Goal: Task Accomplishment & Management: Manage account settings

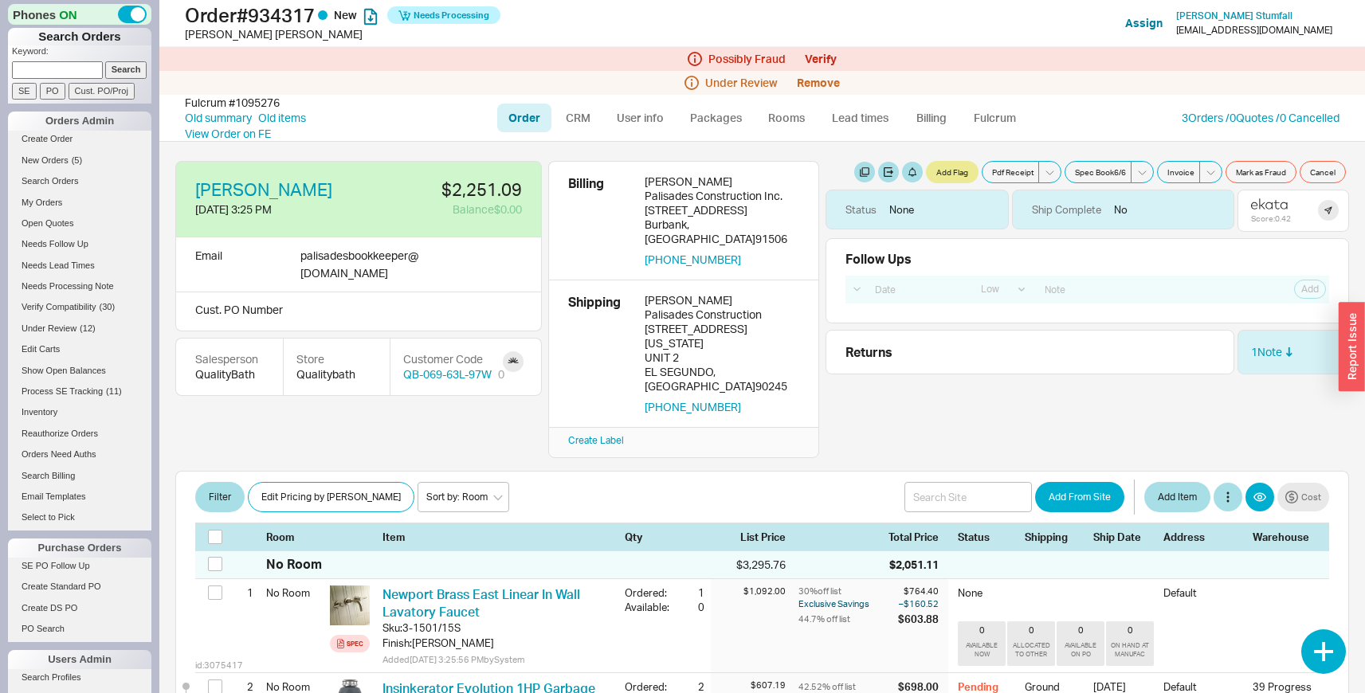
select select "LOW"
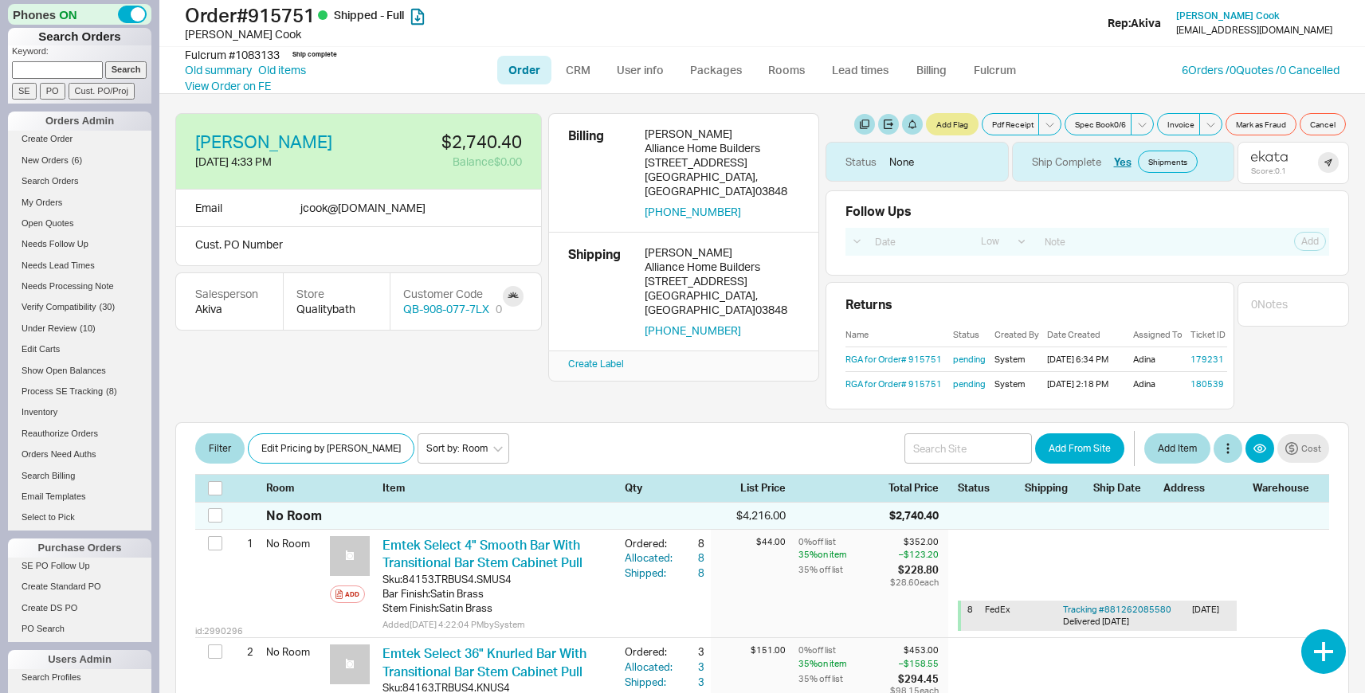
select select "LOW"
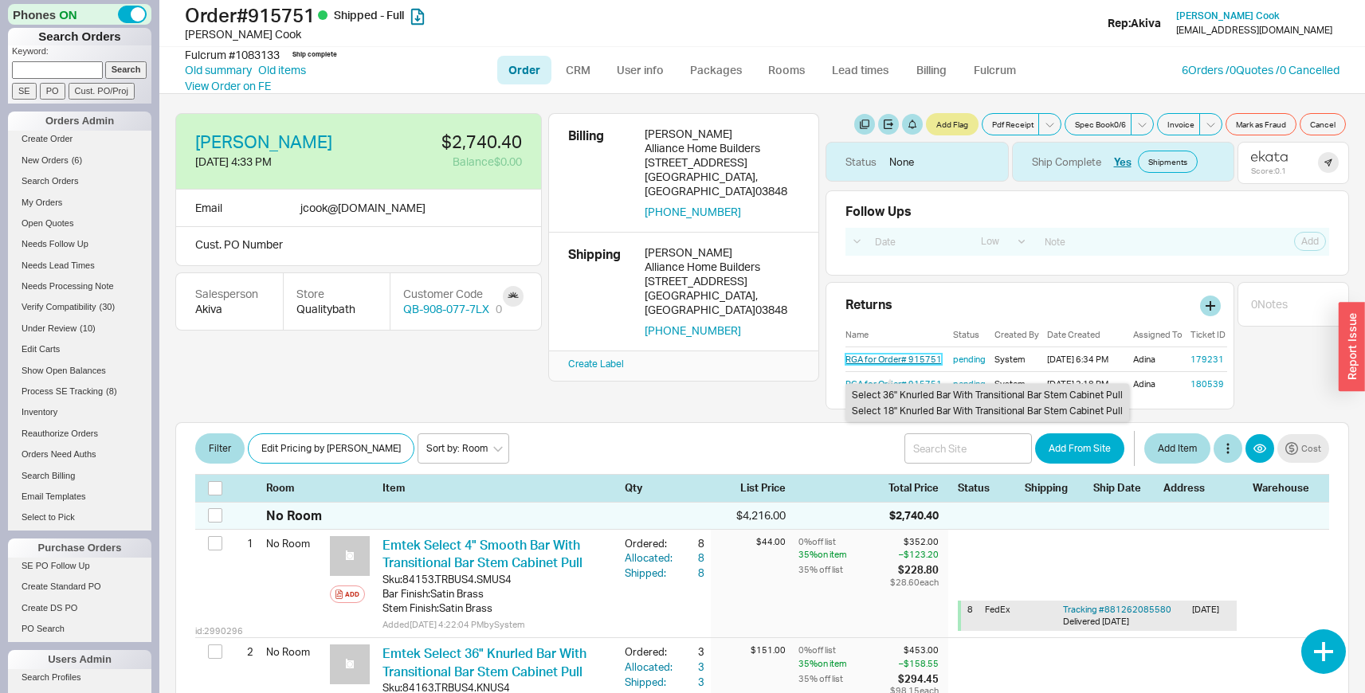
click at [873, 357] on link "RGA for Order# 915751" at bounding box center [893, 359] width 96 height 11
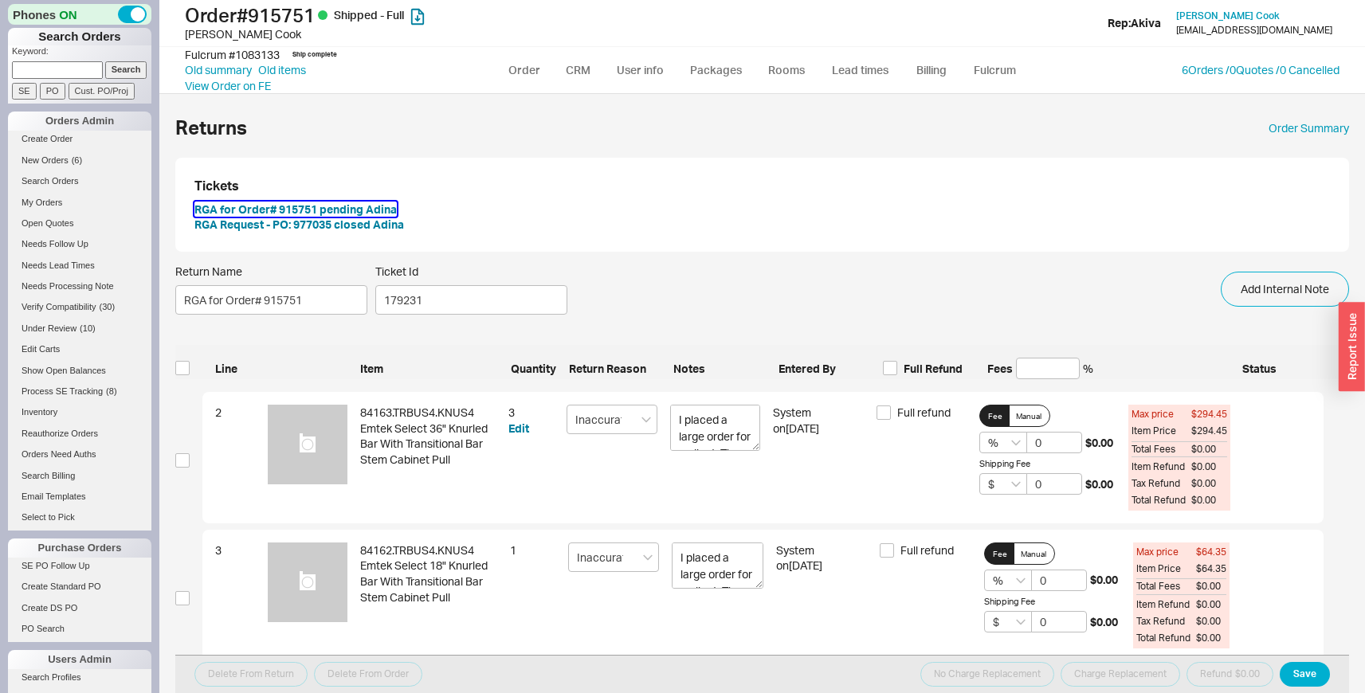
click at [377, 204] on button "RGA for Order# 915751 pending Adina" at bounding box center [295, 210] width 202 height 16
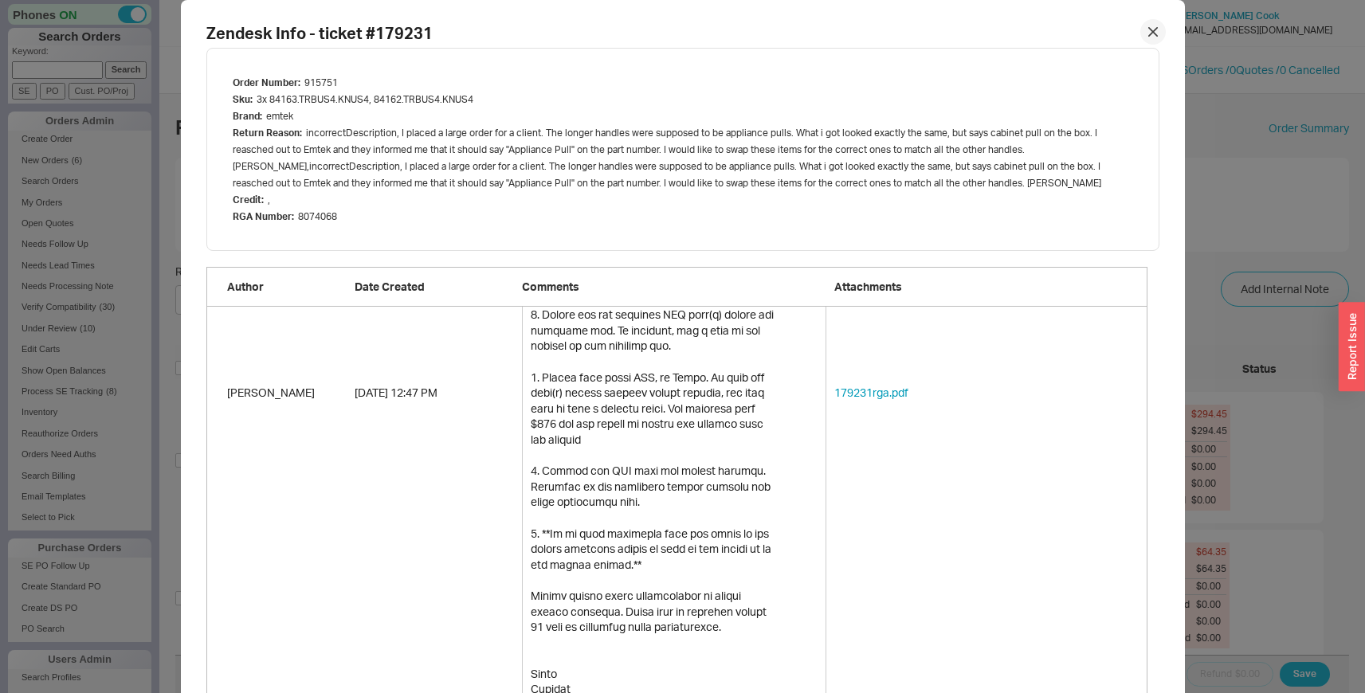
click at [1148, 30] on icon at bounding box center [1153, 32] width 10 height 10
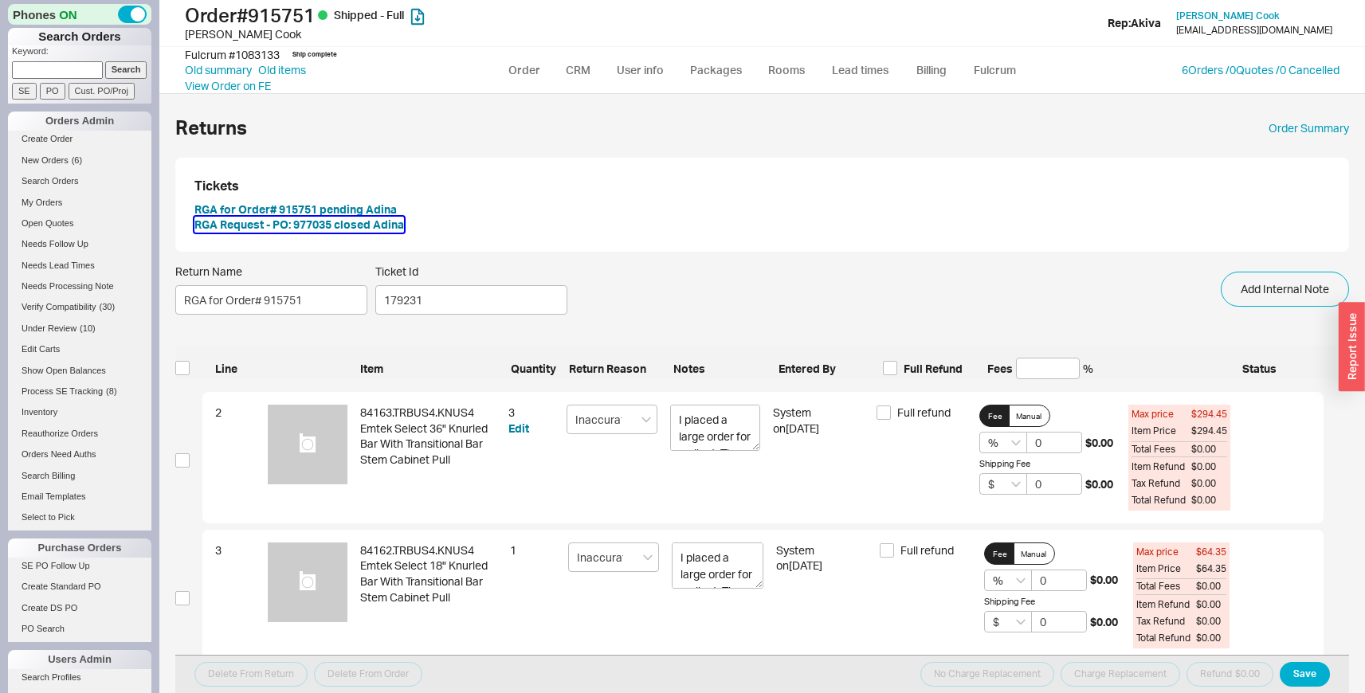
click at [351, 226] on button "RGA Request - PO: 977035 closed Adina" at bounding box center [299, 225] width 210 height 16
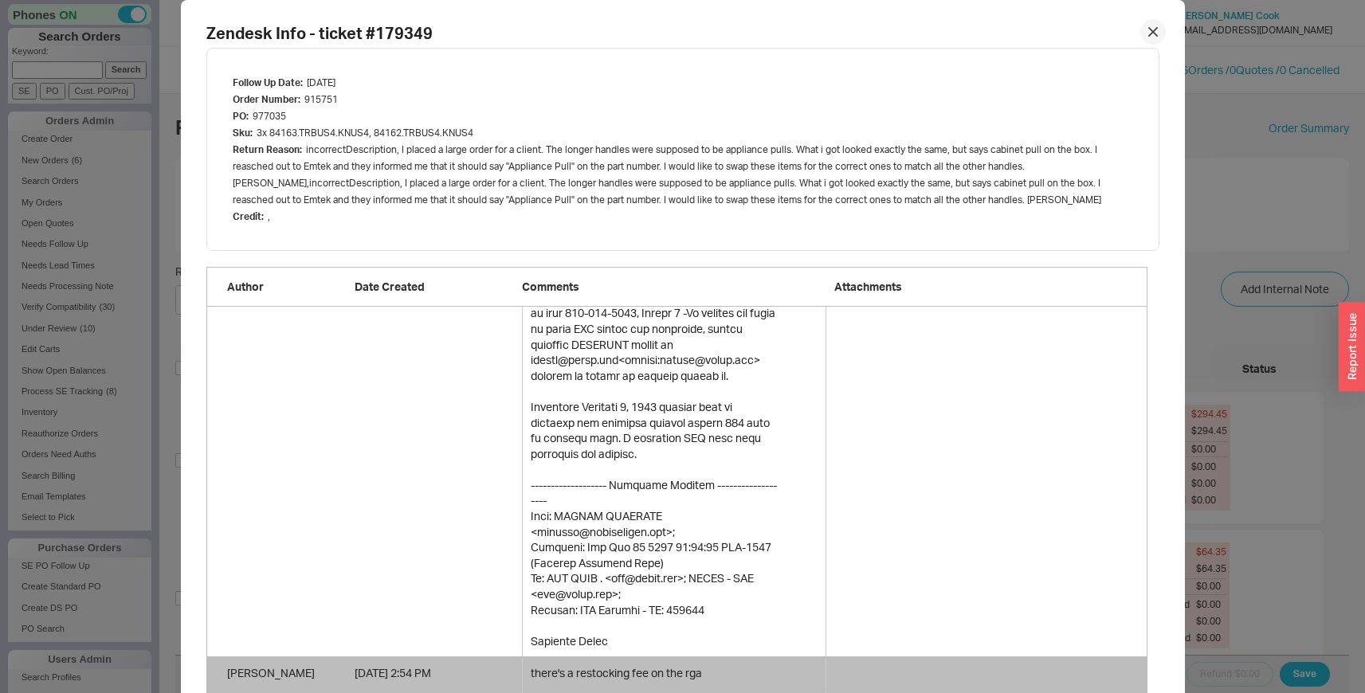
click at [1154, 33] on div at bounding box center [1152, 31] width 25 height 25
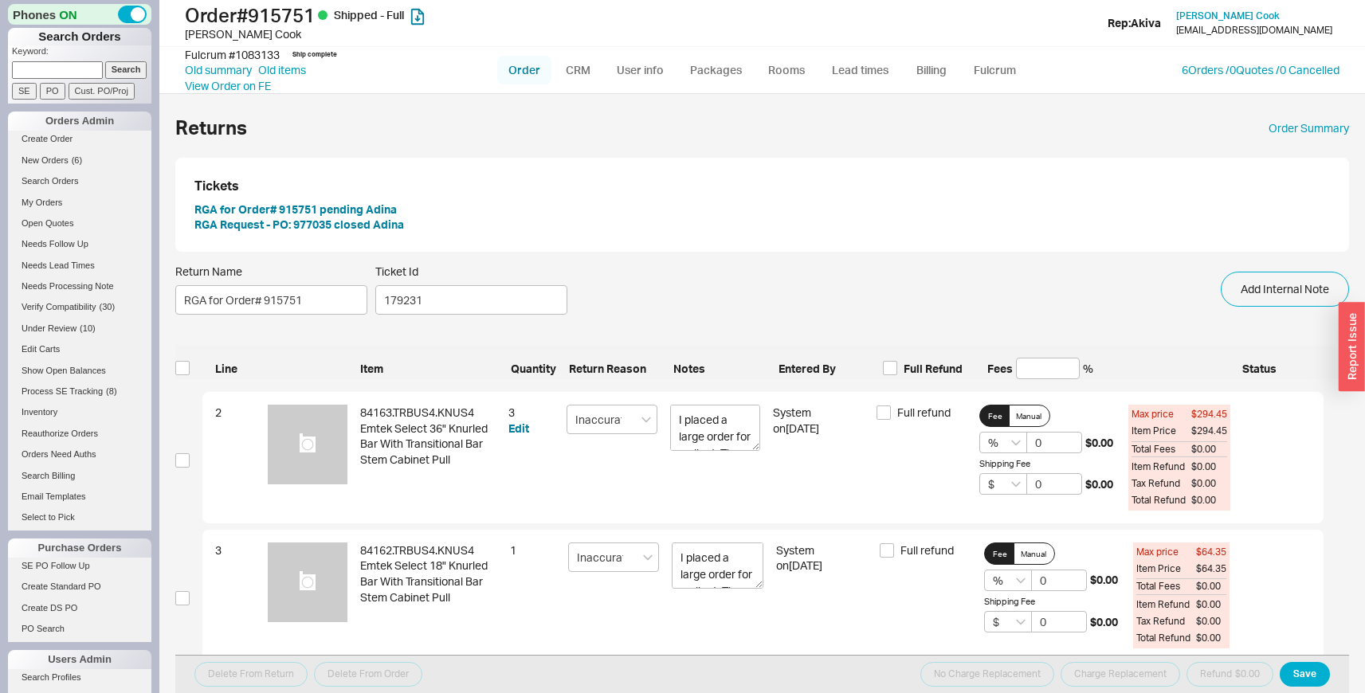
click at [529, 65] on link "Order" at bounding box center [524, 70] width 54 height 29
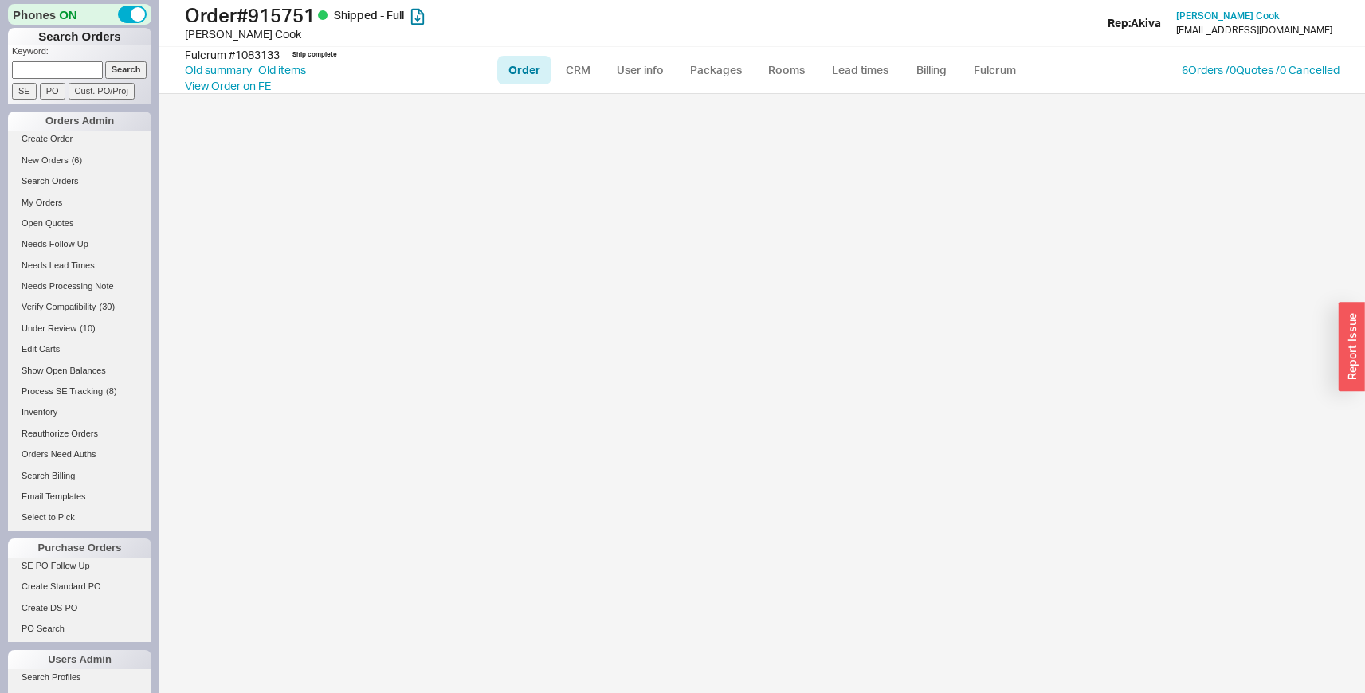
select select "LOW"
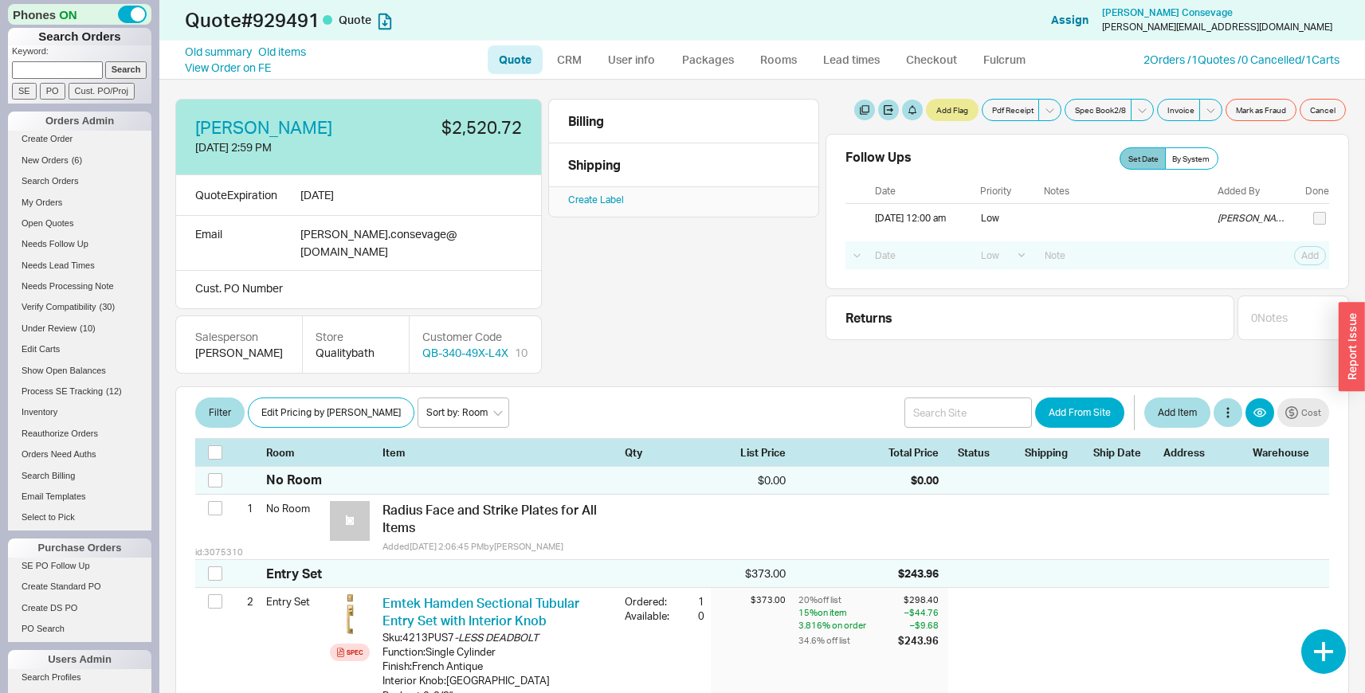
select select "LOW"
click at [1220, 400] on button at bounding box center [1228, 412] width 29 height 29
click at [1230, 454] on button "Add Order Discount" at bounding box center [1267, 467] width 128 height 26
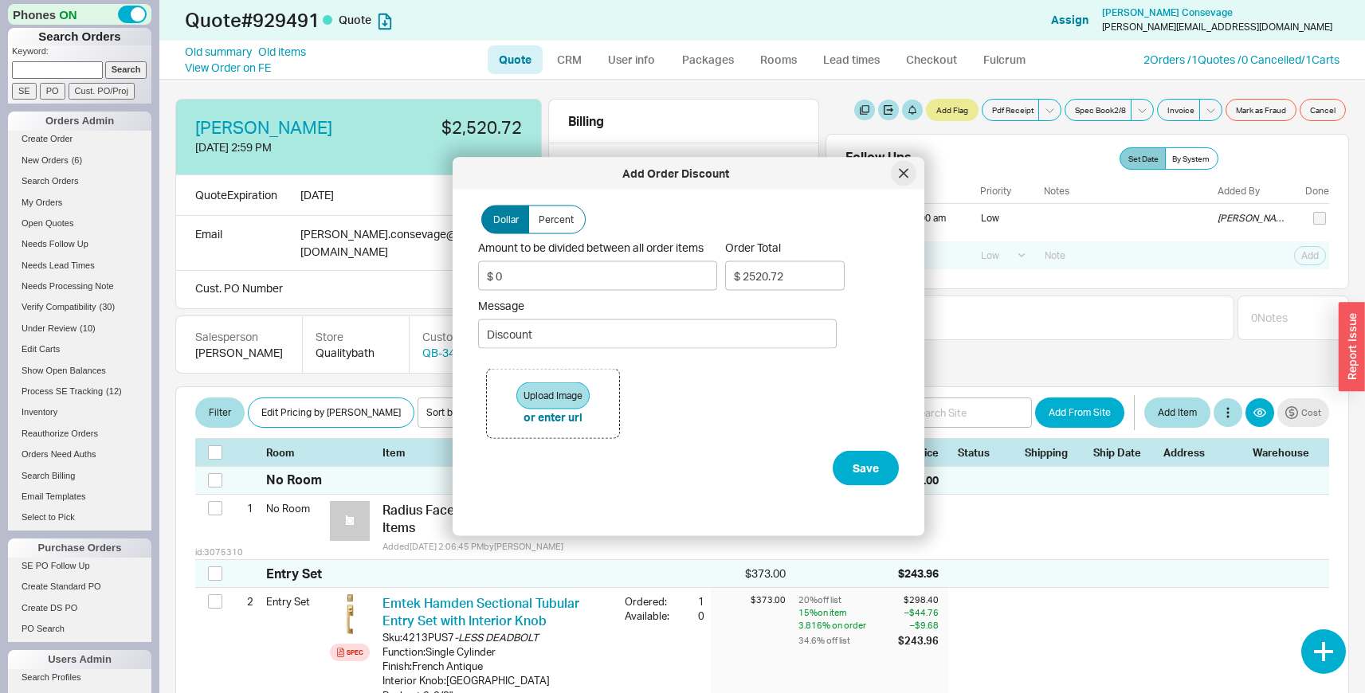
click at [905, 178] on div at bounding box center [903, 173] width 25 height 25
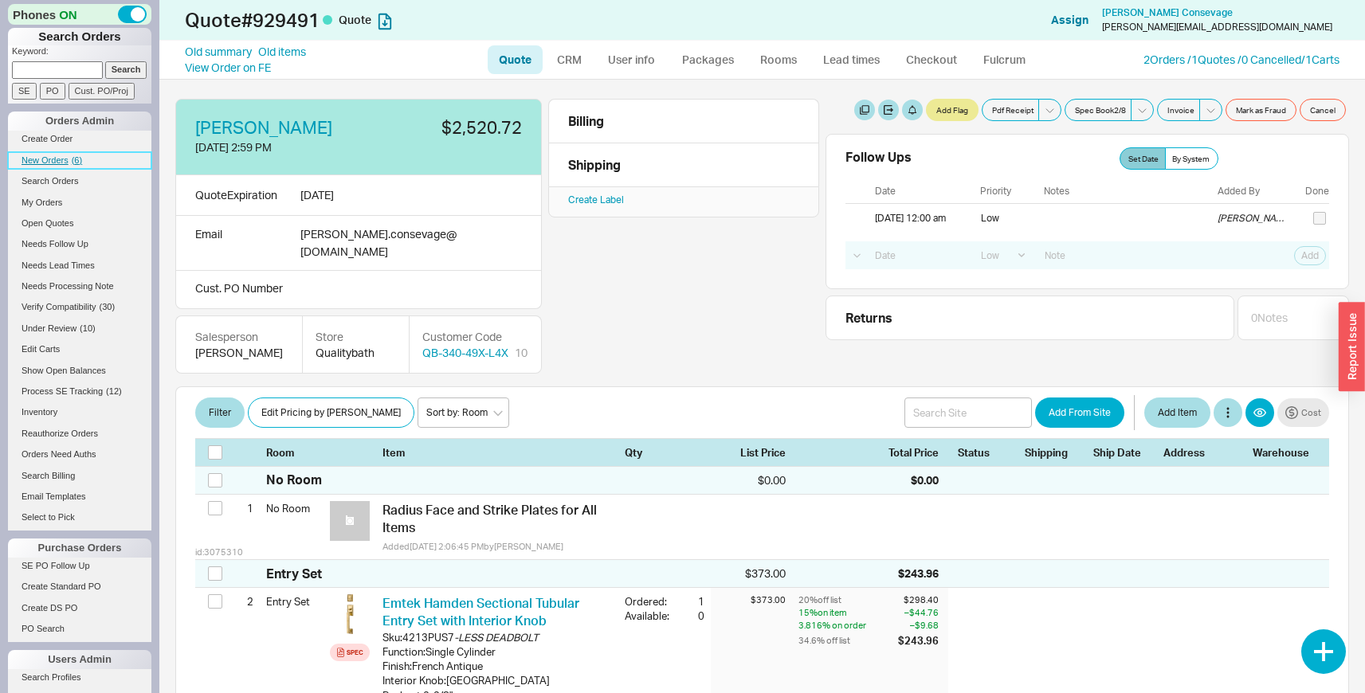
click at [72, 158] on span "( 6 )" at bounding box center [77, 160] width 10 height 10
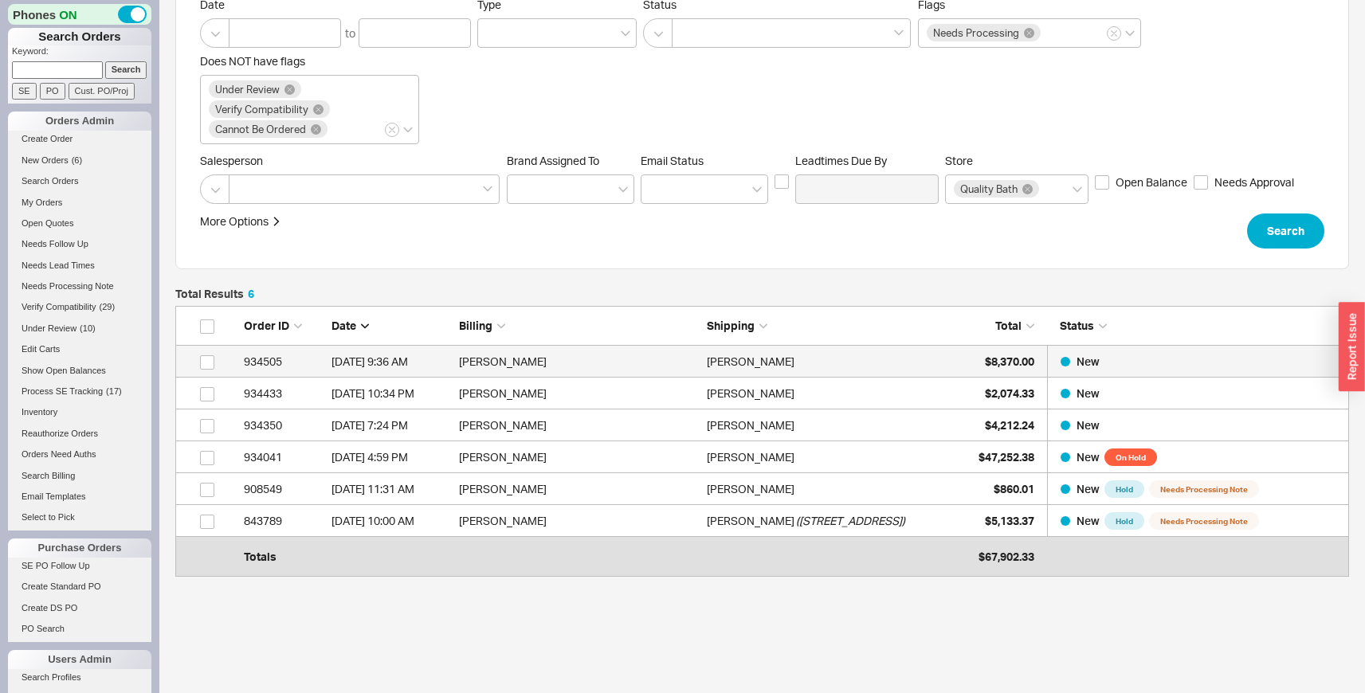
scroll to position [179, 0]
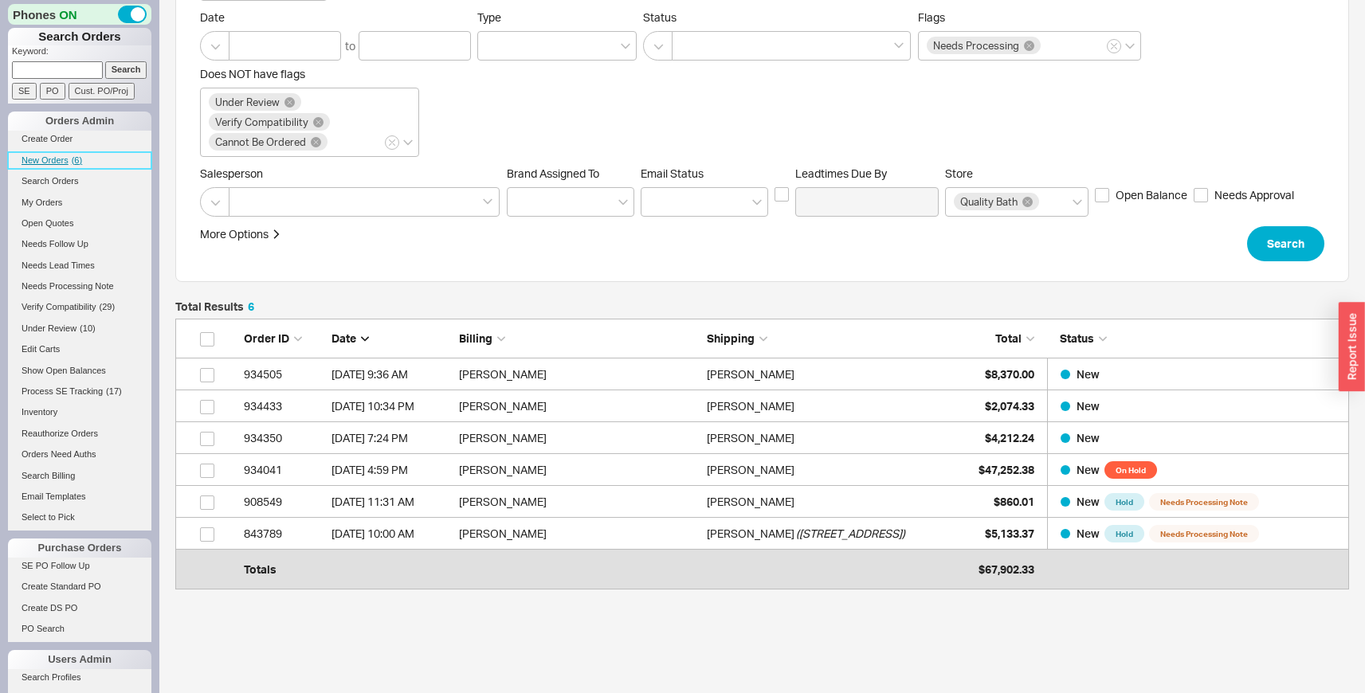
click at [35, 164] on span "New Orders" at bounding box center [45, 160] width 47 height 10
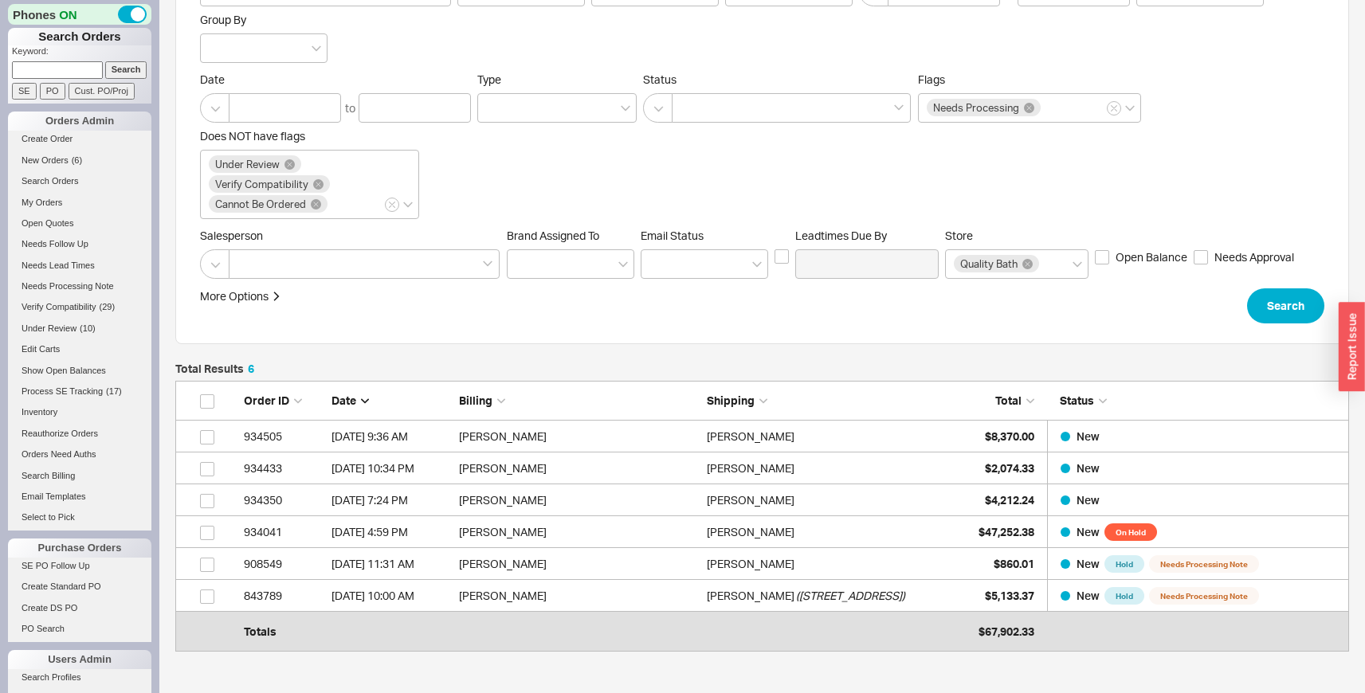
scroll to position [214, 0]
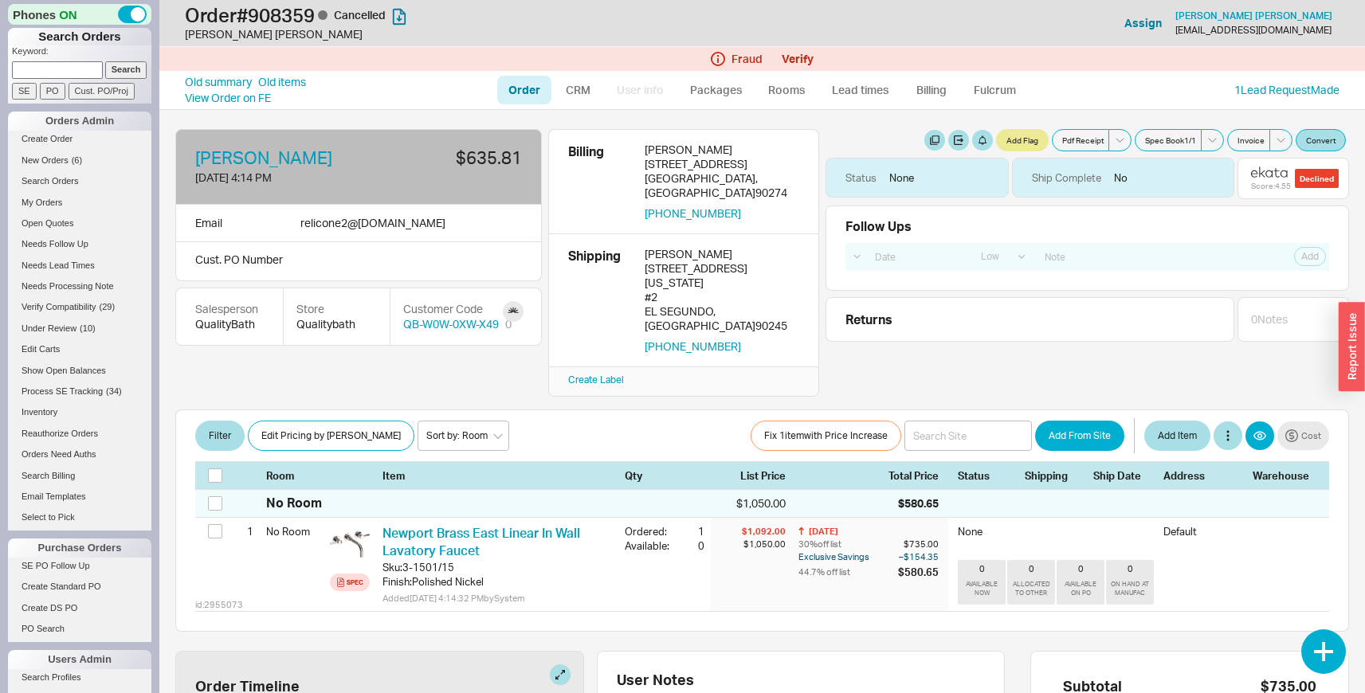
select select "LOW"
click at [516, 307] on link at bounding box center [513, 311] width 21 height 21
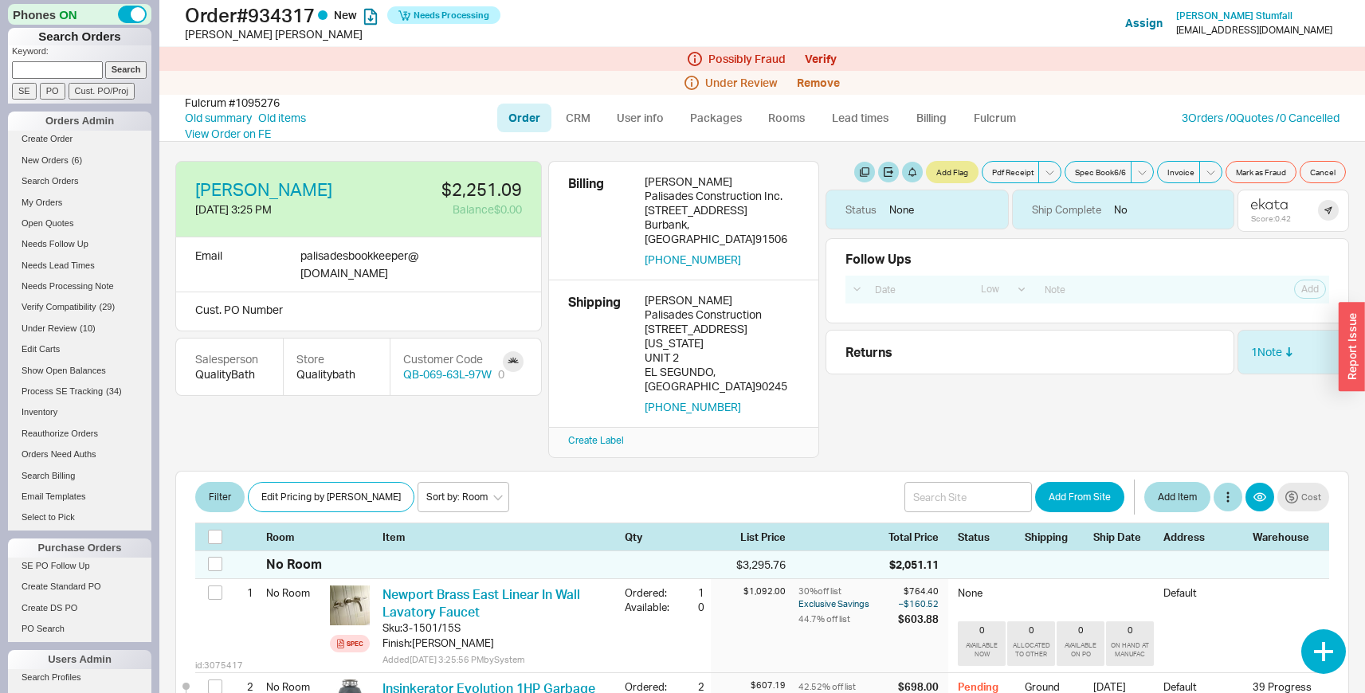
select select "LOW"
click at [519, 351] on link at bounding box center [513, 361] width 21 height 21
click at [441, 411] on div "[PERSON_NAME] [DATE] 3:25 PM $2,251.09 Balance $0.00 Email palisadesbookkeeper …" at bounding box center [762, 309] width 1174 height 297
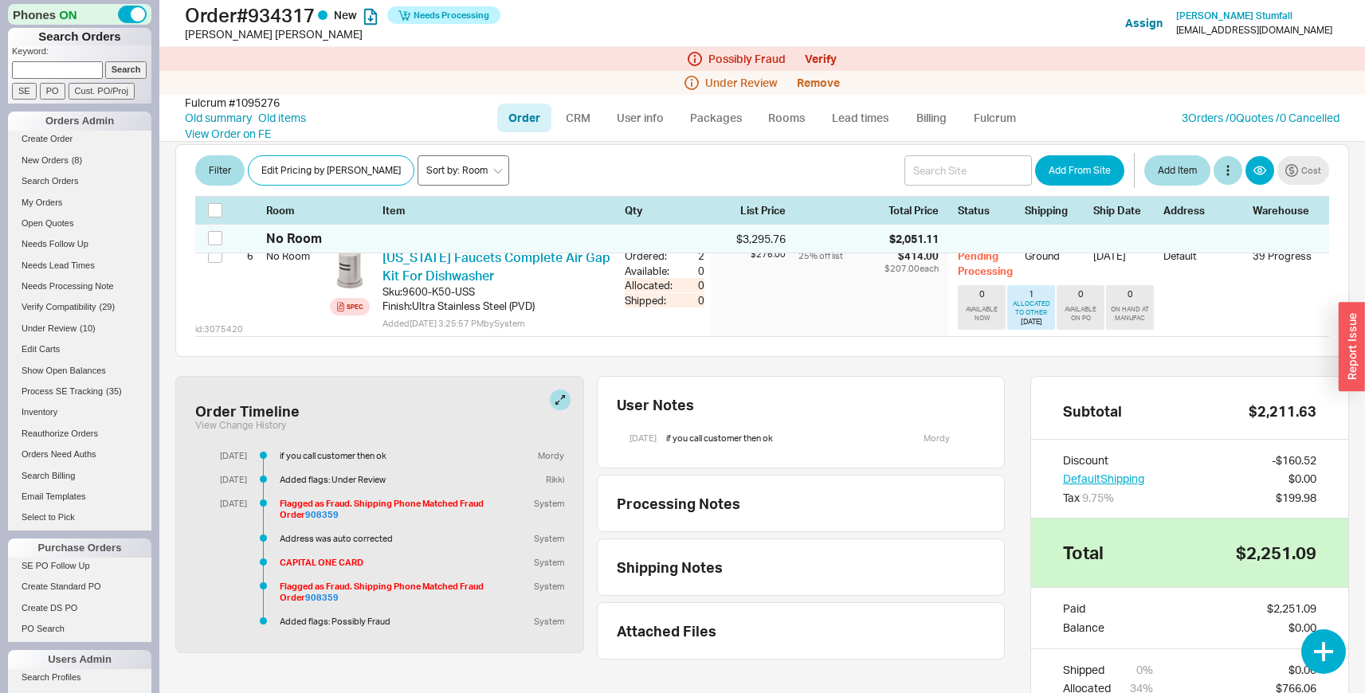
scroll to position [857, 0]
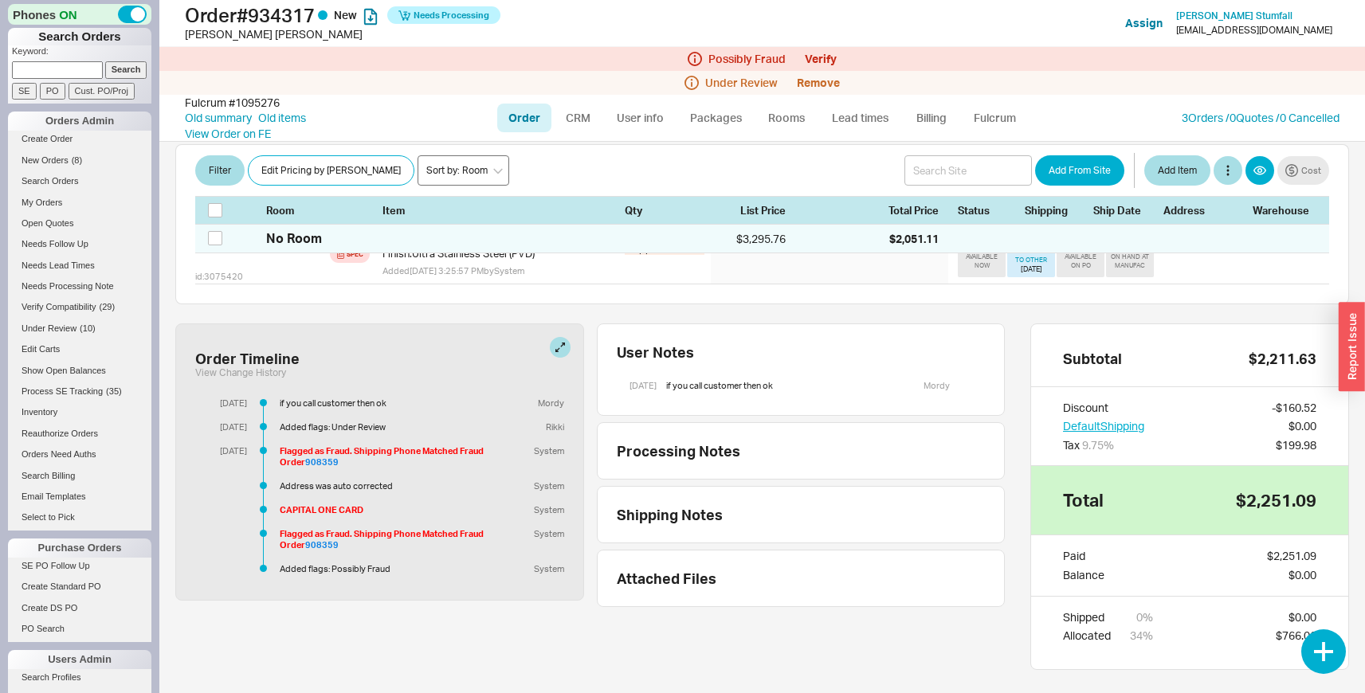
click at [420, 445] on div "Flagged as Fraud. Shipping Phone Matched Fraud Order 908359 System Address was …" at bounding box center [405, 509] width 317 height 129
click at [62, 163] on span "New Orders" at bounding box center [45, 160] width 47 height 10
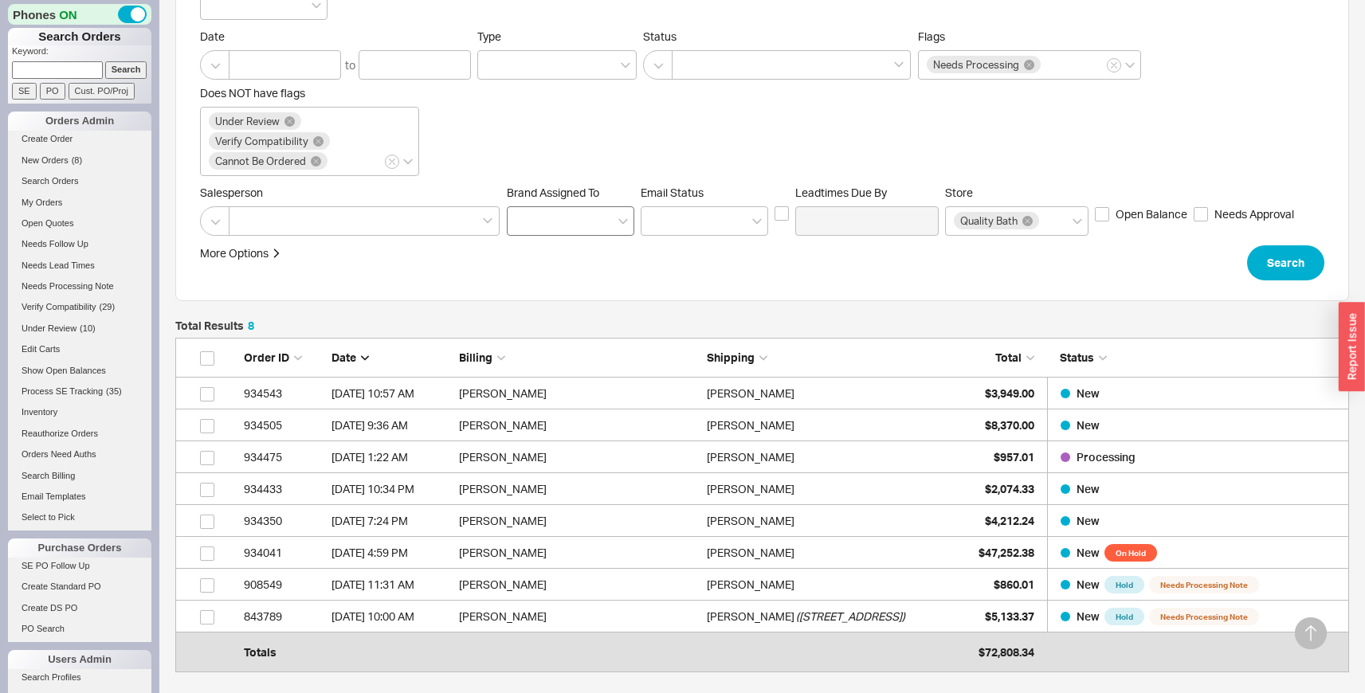
scroll to position [316, 0]
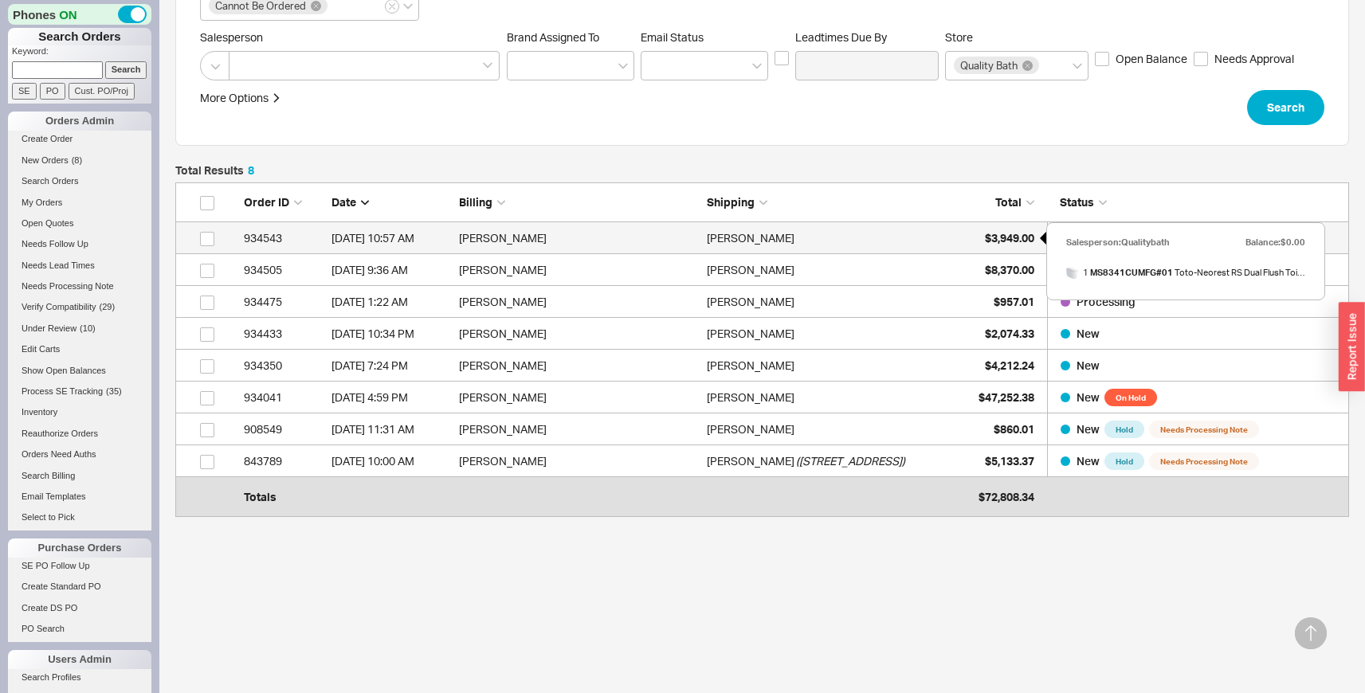
click at [979, 248] on div "$3,949.00" at bounding box center [995, 238] width 80 height 32
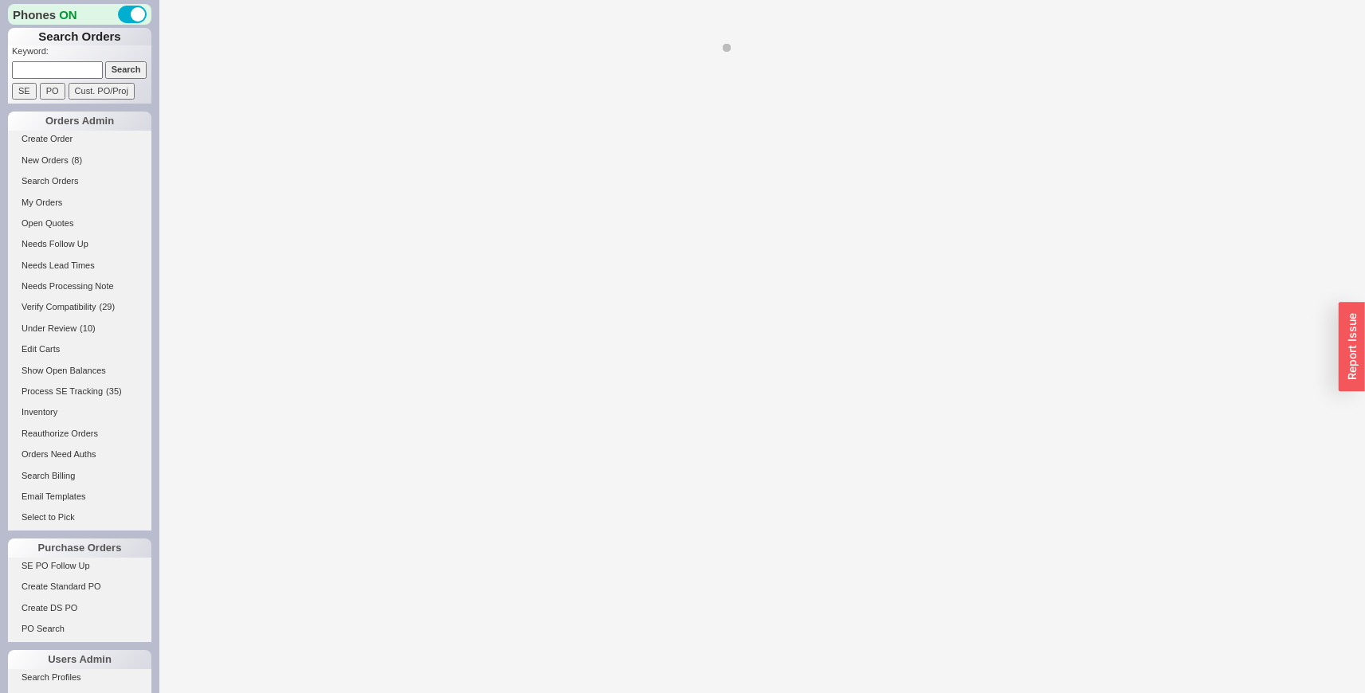
select select "LOW"
